Goal: Book appointment/travel/reservation

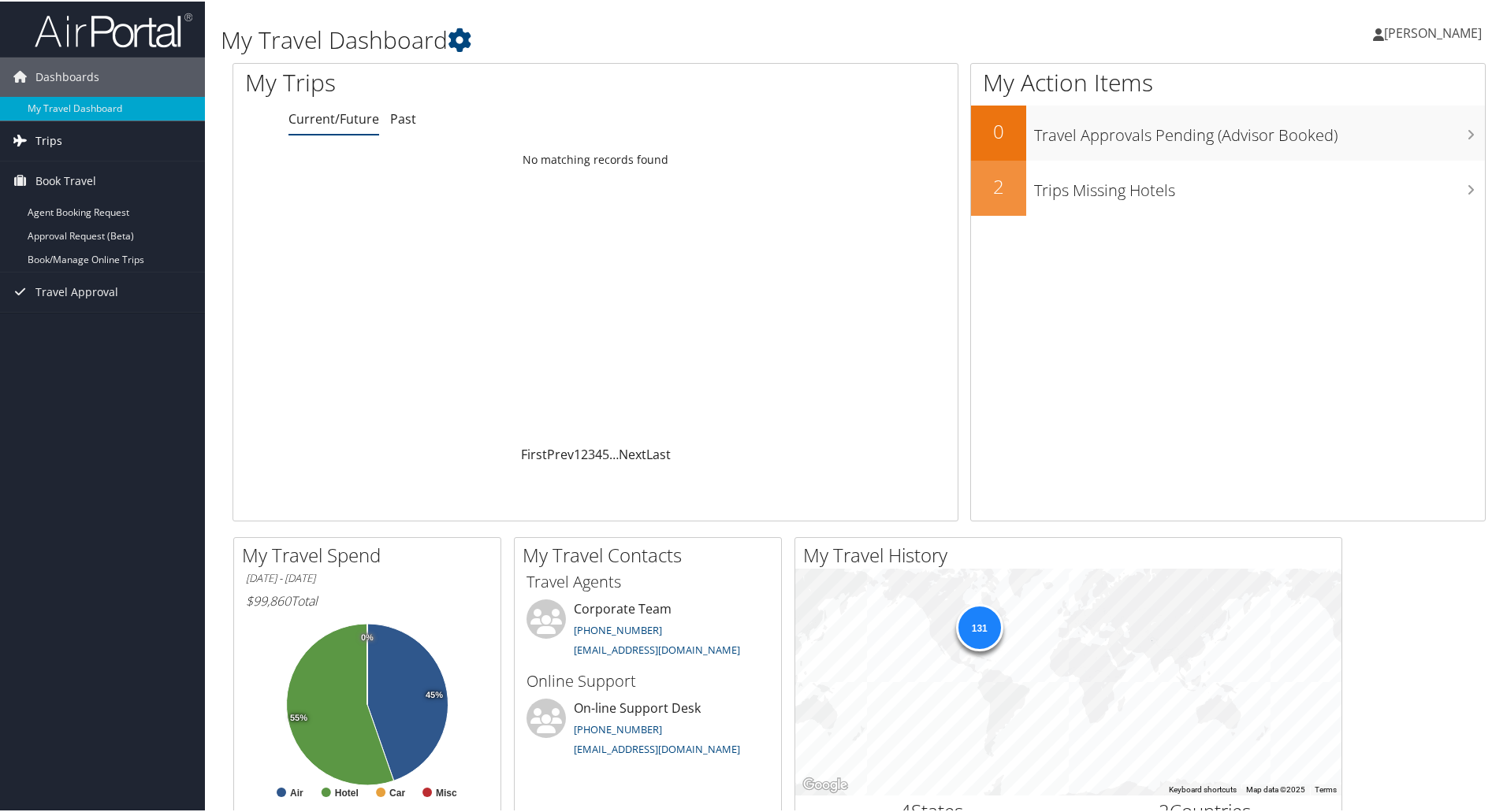
click at [66, 259] on link "Book/Manage Online Trips" at bounding box center [102, 259] width 205 height 24
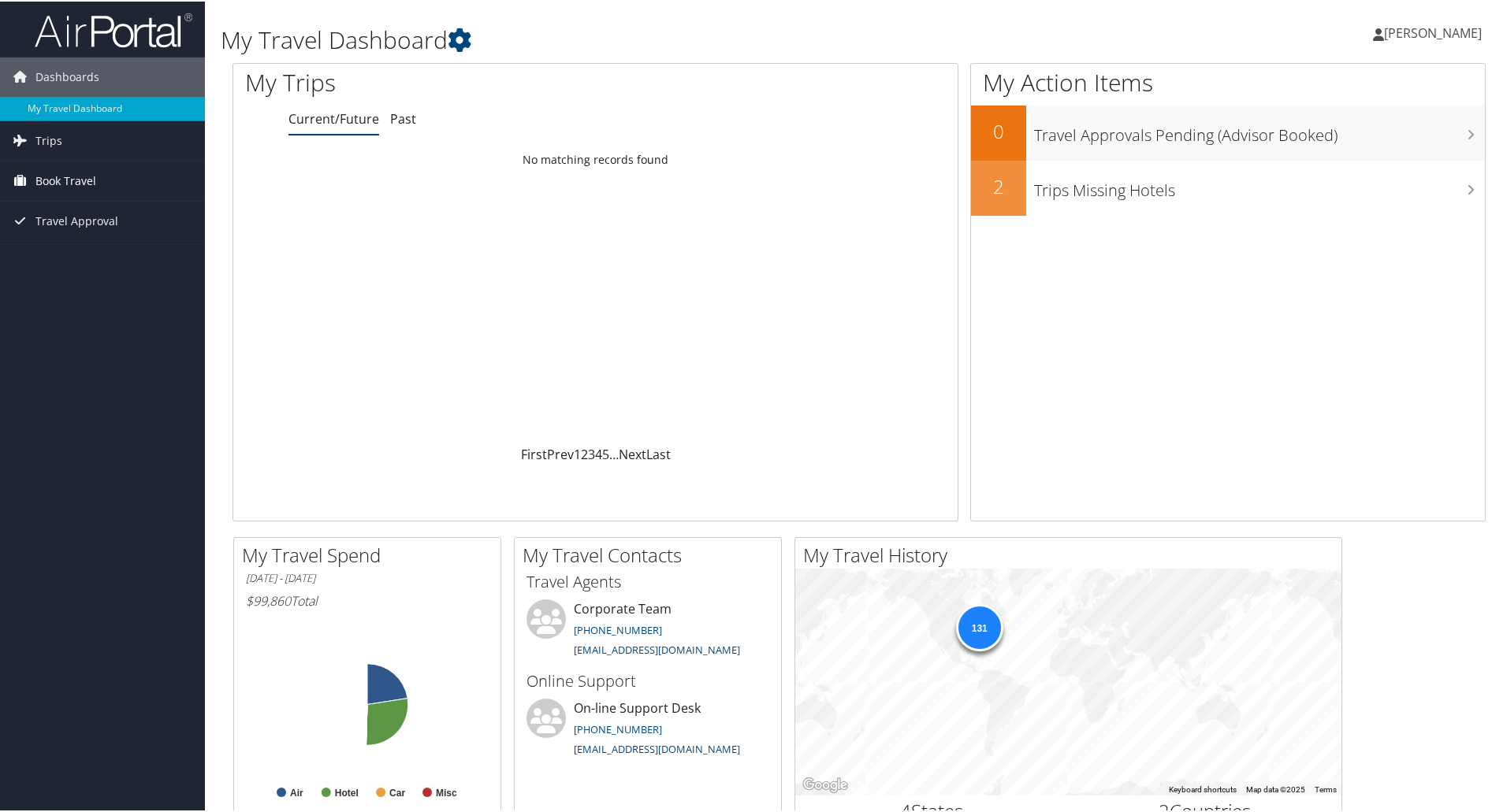
click at [90, 178] on span "Book Travel" at bounding box center [66, 180] width 60 height 39
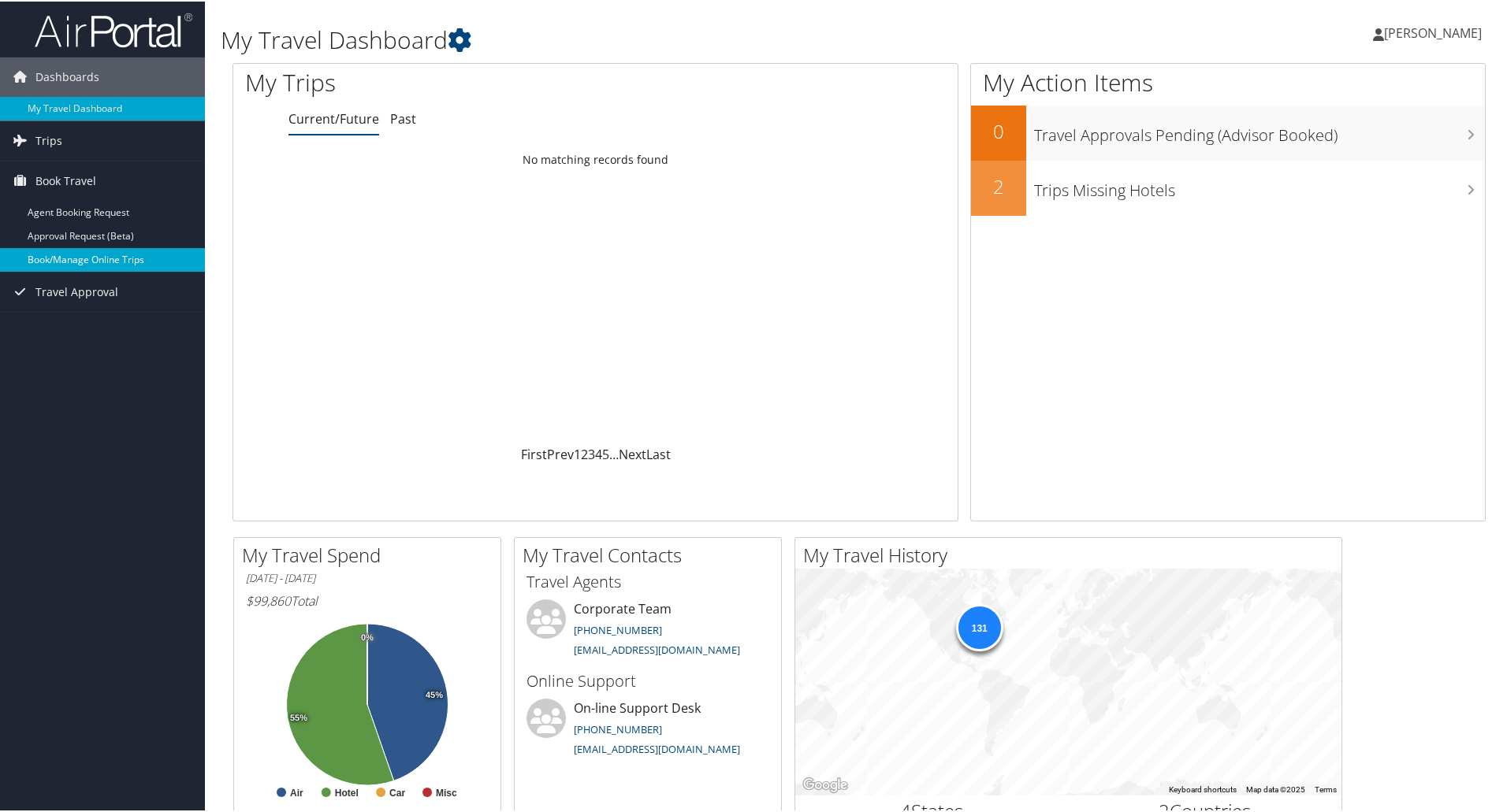
click at [110, 267] on link "Book/Manage Online Trips" at bounding box center [102, 259] width 205 height 24
